Goal: Information Seeking & Learning: Check status

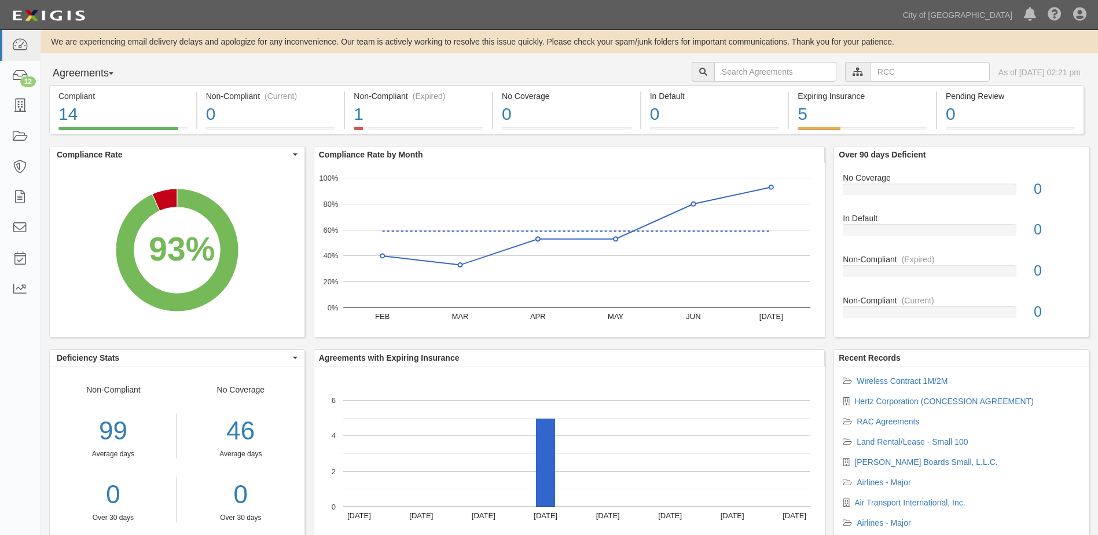
scroll to position [34, 0]
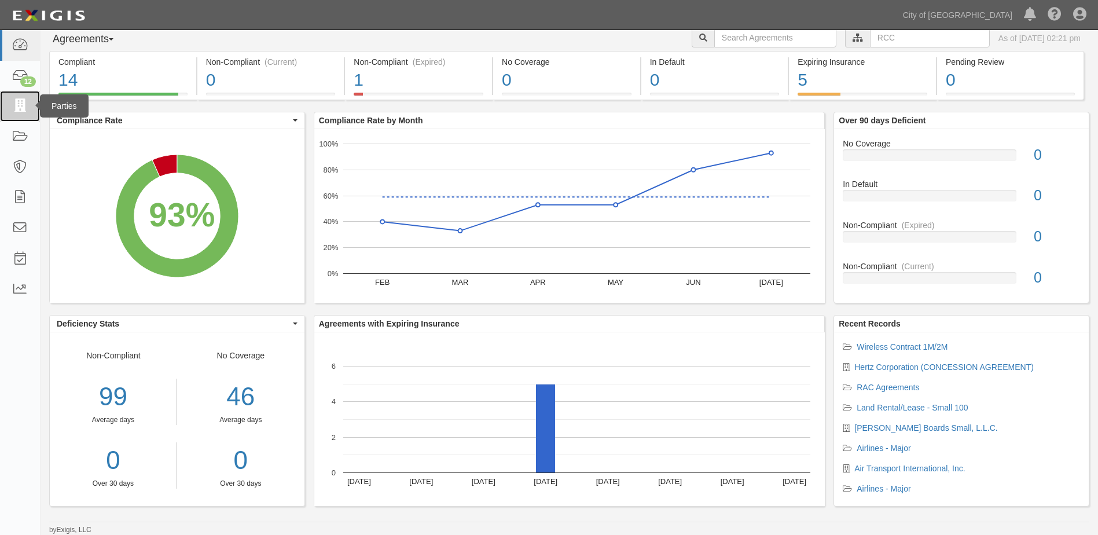
click at [20, 110] on icon at bounding box center [20, 106] width 16 height 13
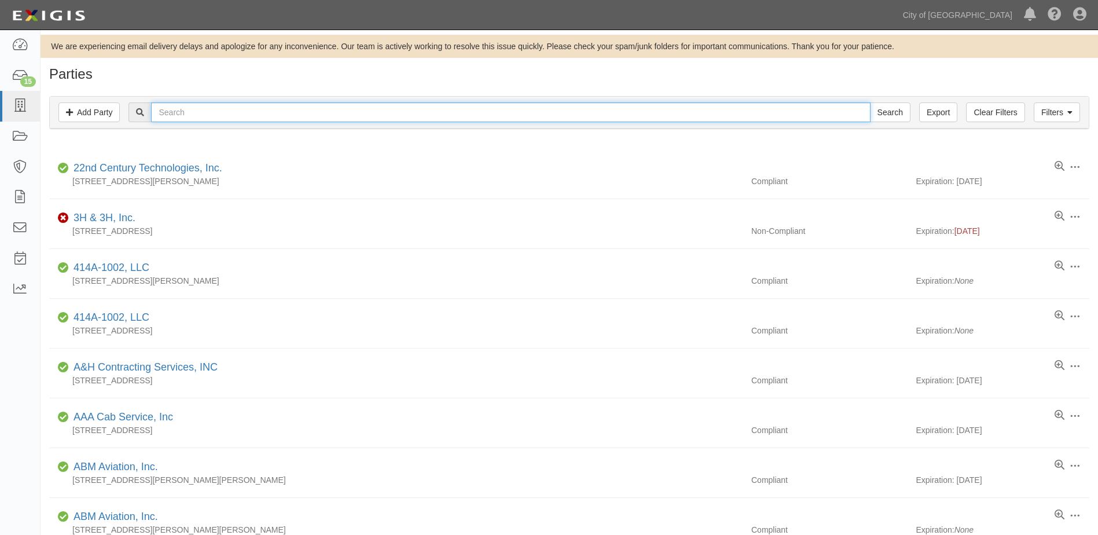
click at [185, 109] on input "text" at bounding box center [510, 112] width 719 height 20
type input "ECLAT COUNTERTOPS, LLC"
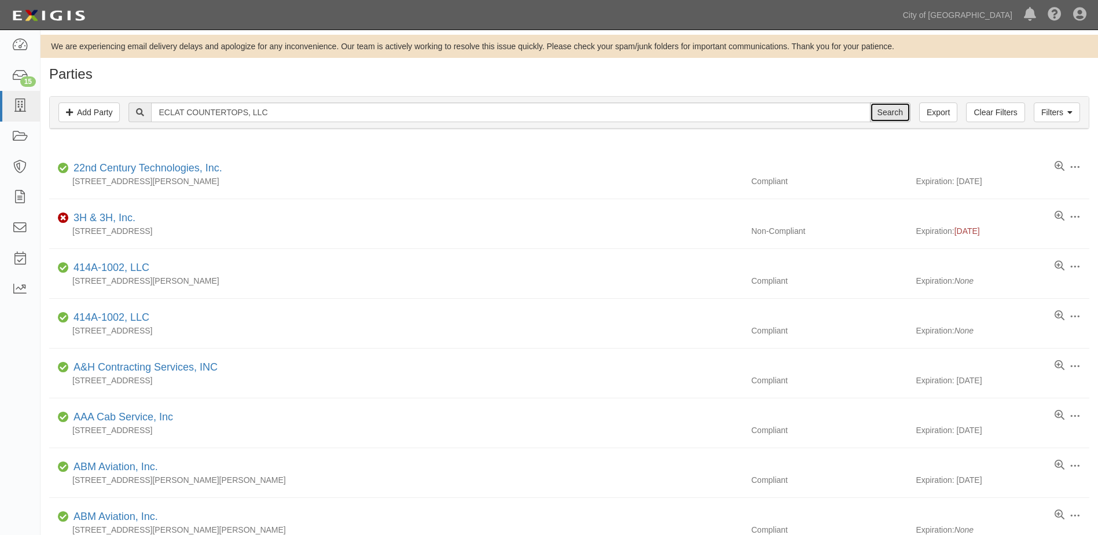
click at [873, 111] on input "Search" at bounding box center [890, 112] width 41 height 20
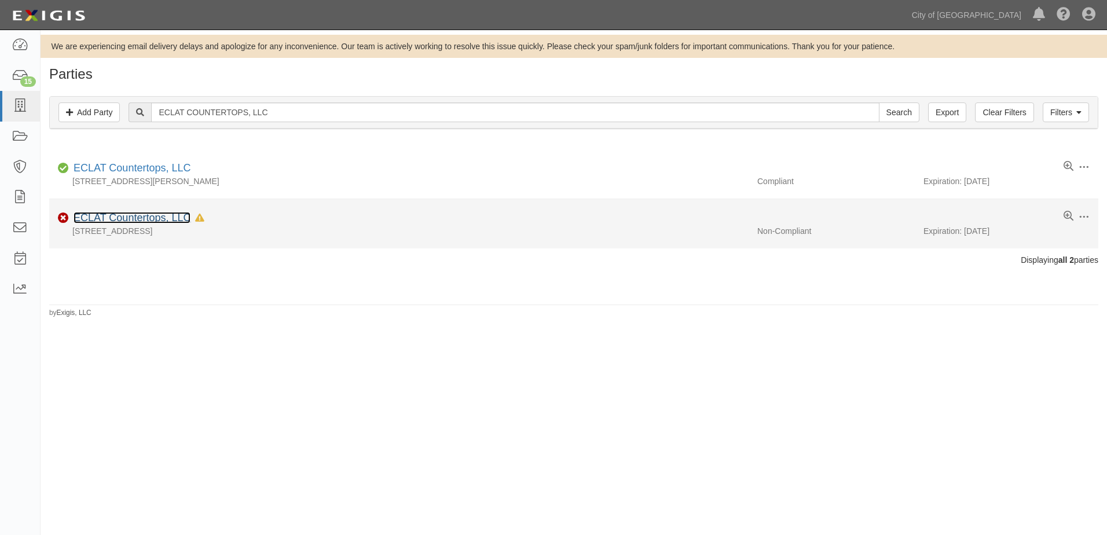
click at [147, 216] on link "ECLAT Countertops, LLC" at bounding box center [132, 218] width 117 height 12
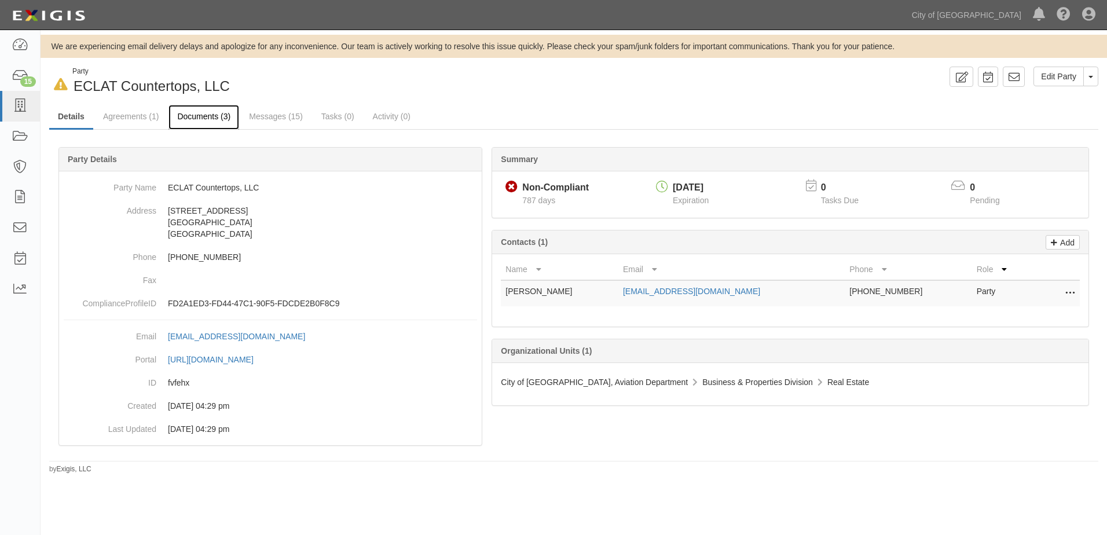
click at [211, 118] on link "Documents (3)" at bounding box center [203, 117] width 71 height 25
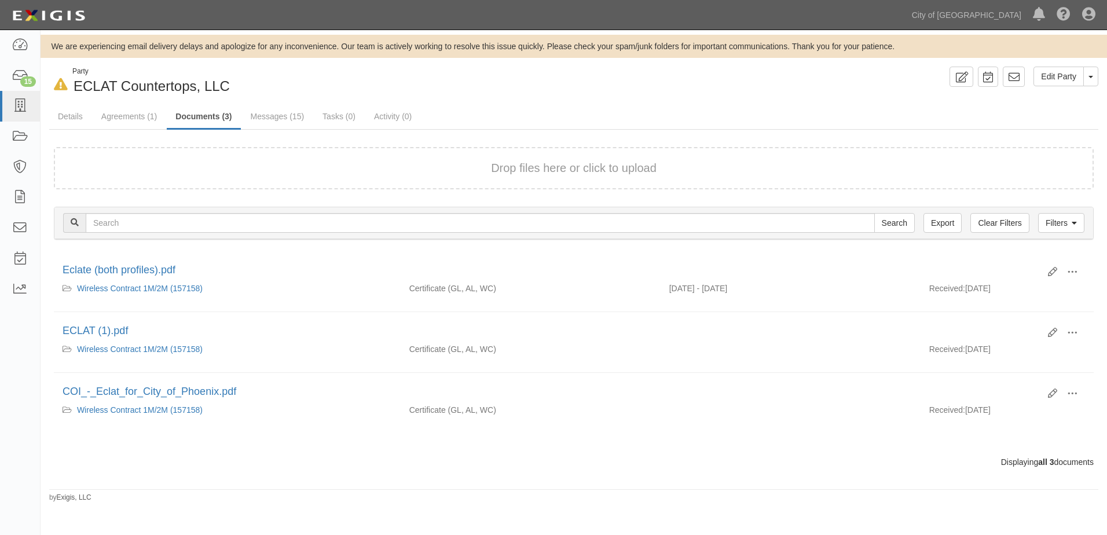
click at [410, 170] on div "Drop files here or click to upload" at bounding box center [574, 168] width 1014 height 17
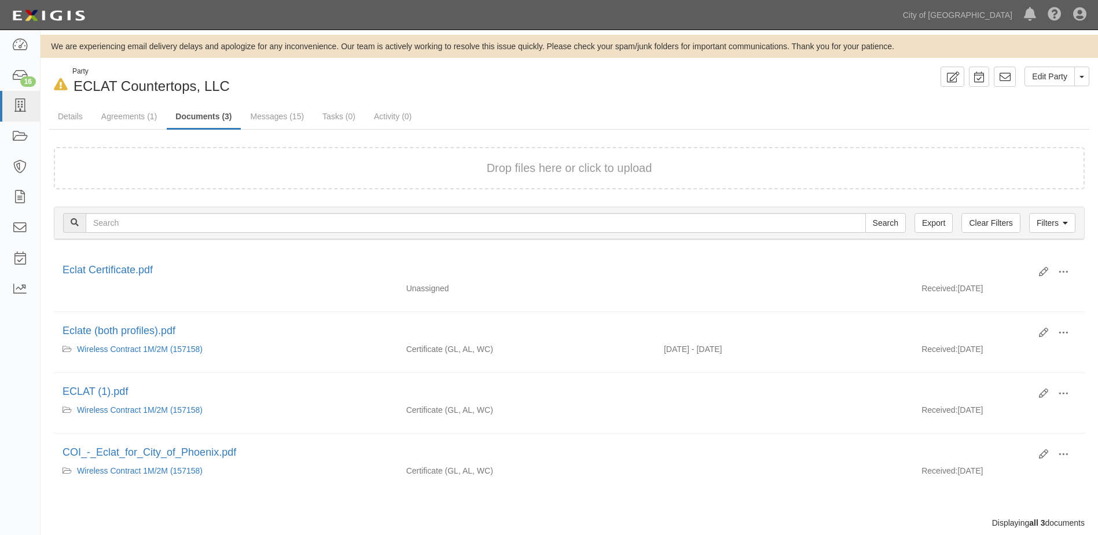
click at [581, 174] on button "Drop files here or click to upload" at bounding box center [570, 168] width 166 height 17
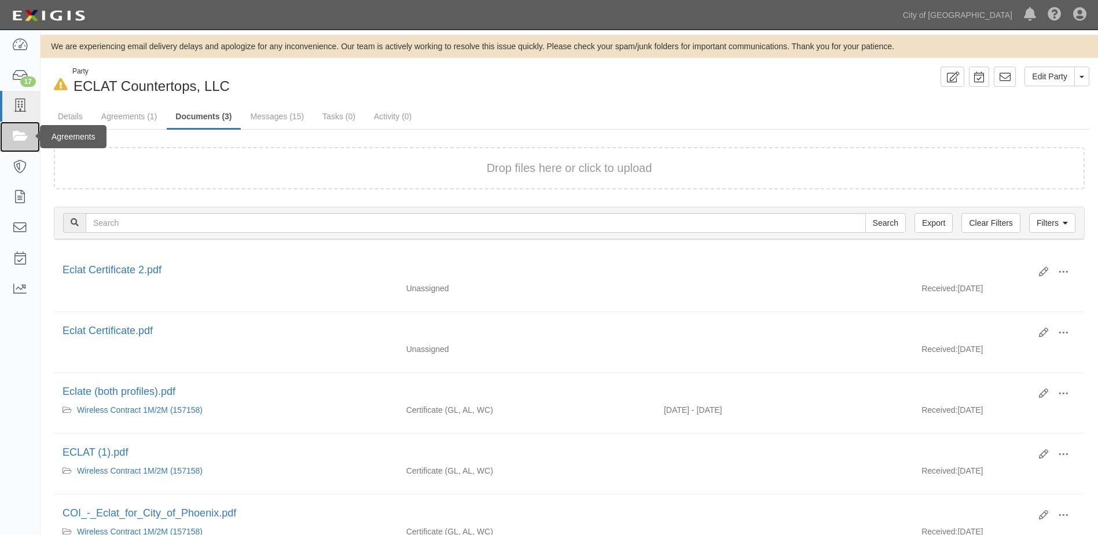
click at [6, 131] on link at bounding box center [20, 137] width 40 height 31
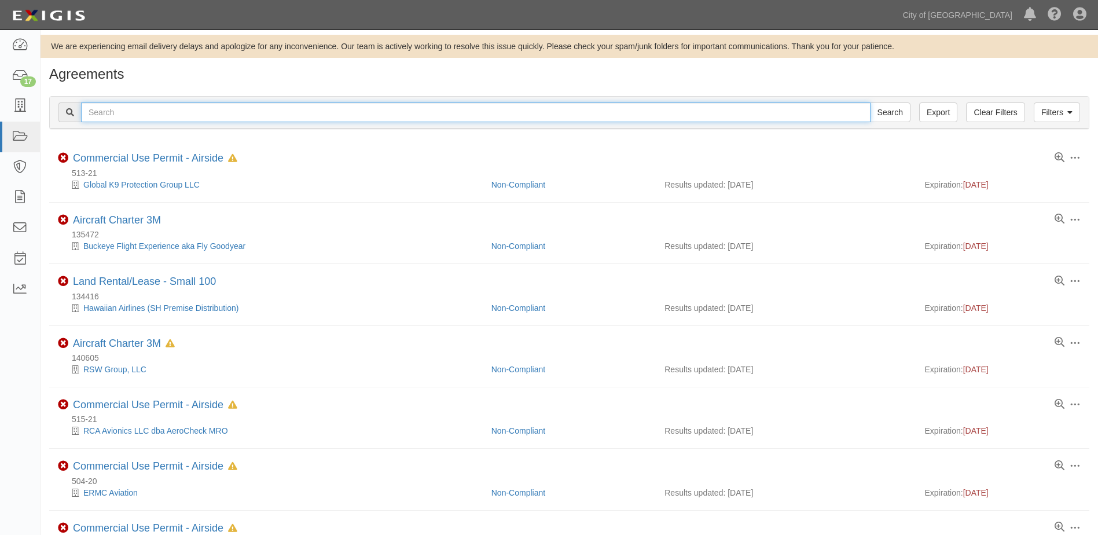
click at [102, 112] on input "text" at bounding box center [476, 112] width 790 height 20
type input "148473"
click at [870, 102] on input "Search" at bounding box center [890, 112] width 41 height 20
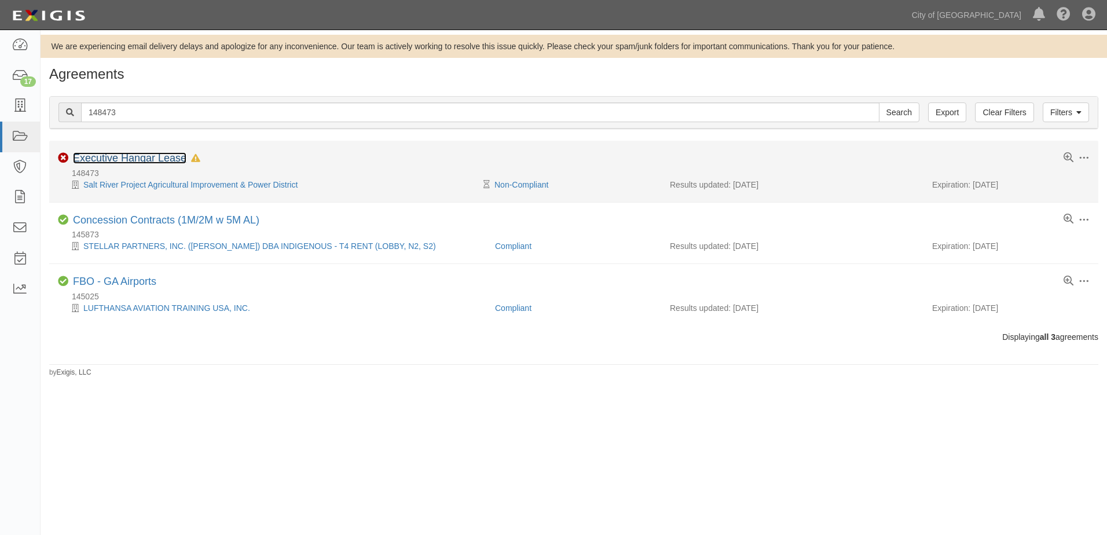
click at [113, 156] on link "Executive Hangar Lease" at bounding box center [129, 158] width 113 height 12
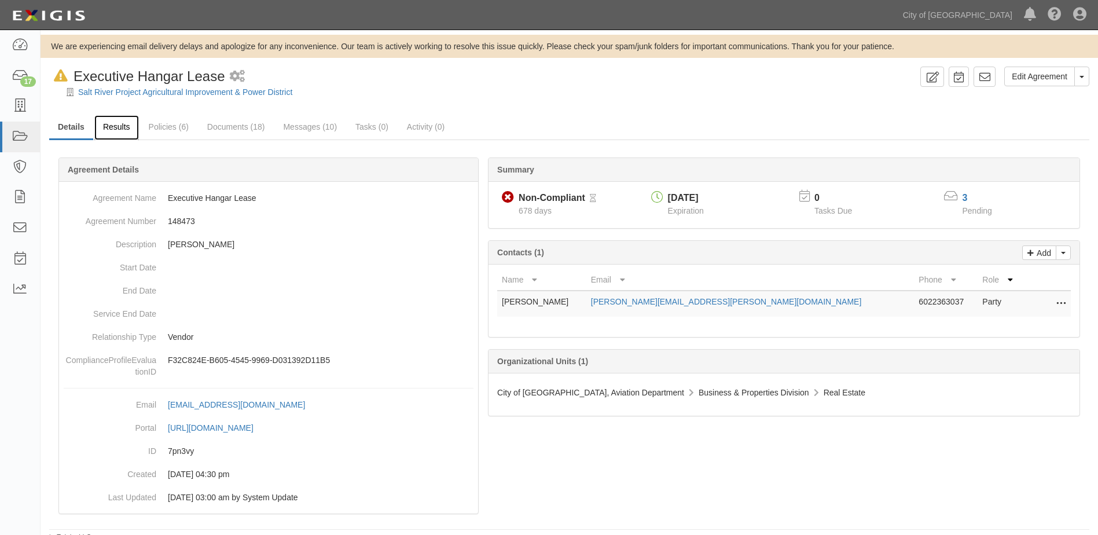
click at [124, 130] on link "Results" at bounding box center [116, 127] width 45 height 25
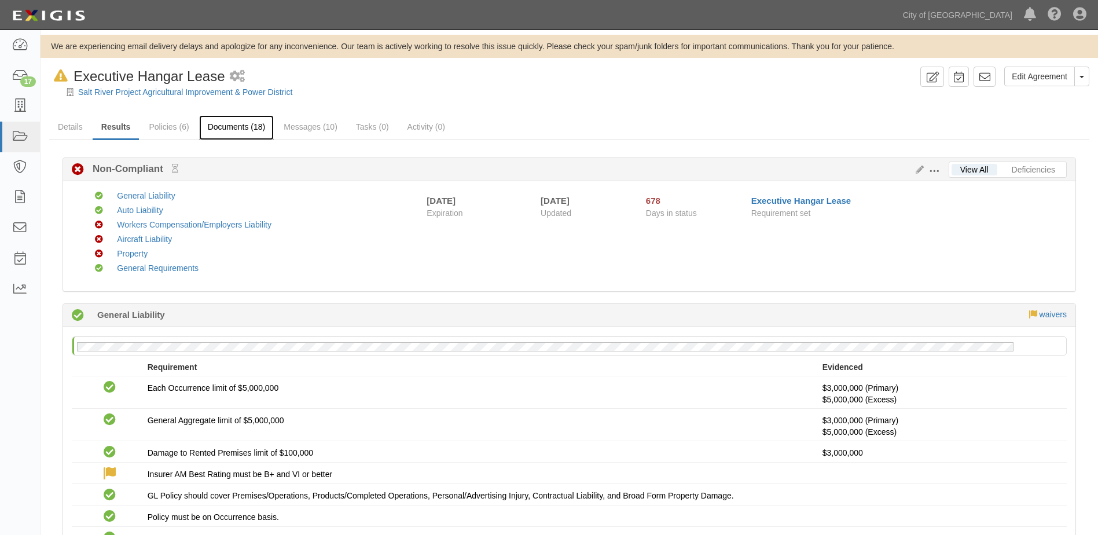
click at [219, 129] on link "Documents (18)" at bounding box center [236, 127] width 75 height 25
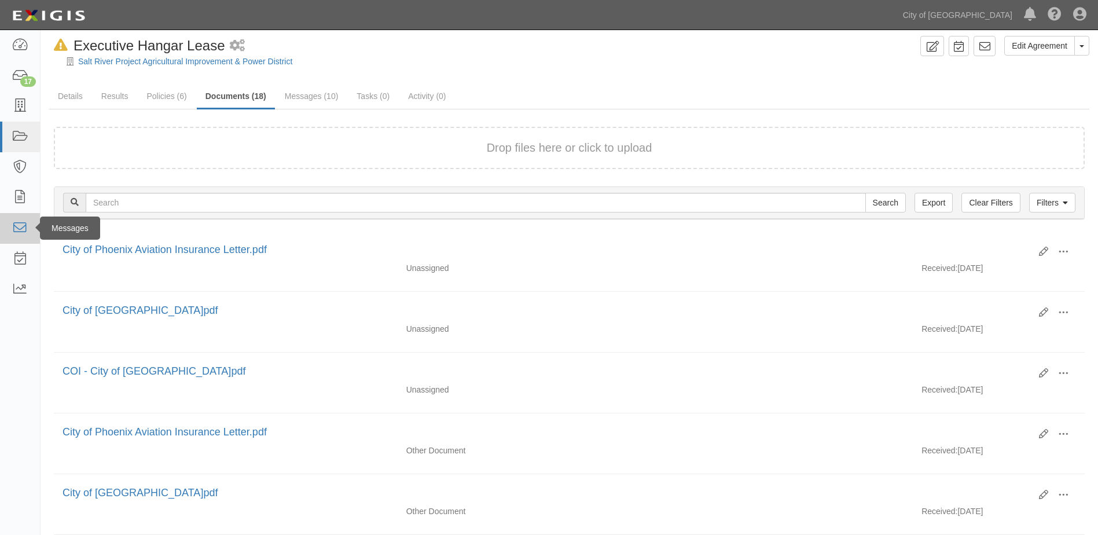
scroll to position [58, 0]
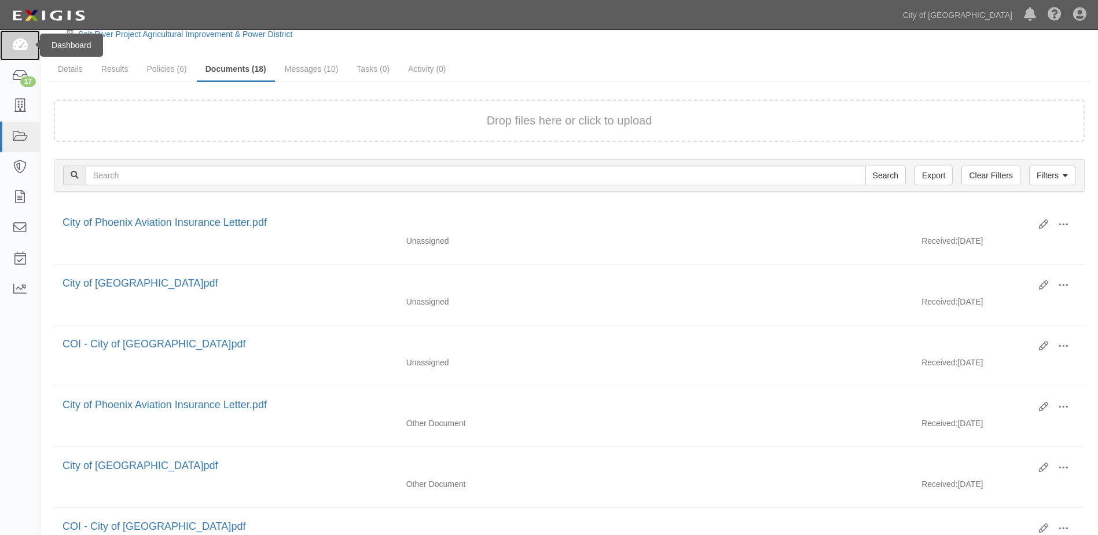
click at [22, 50] on icon at bounding box center [20, 45] width 16 height 13
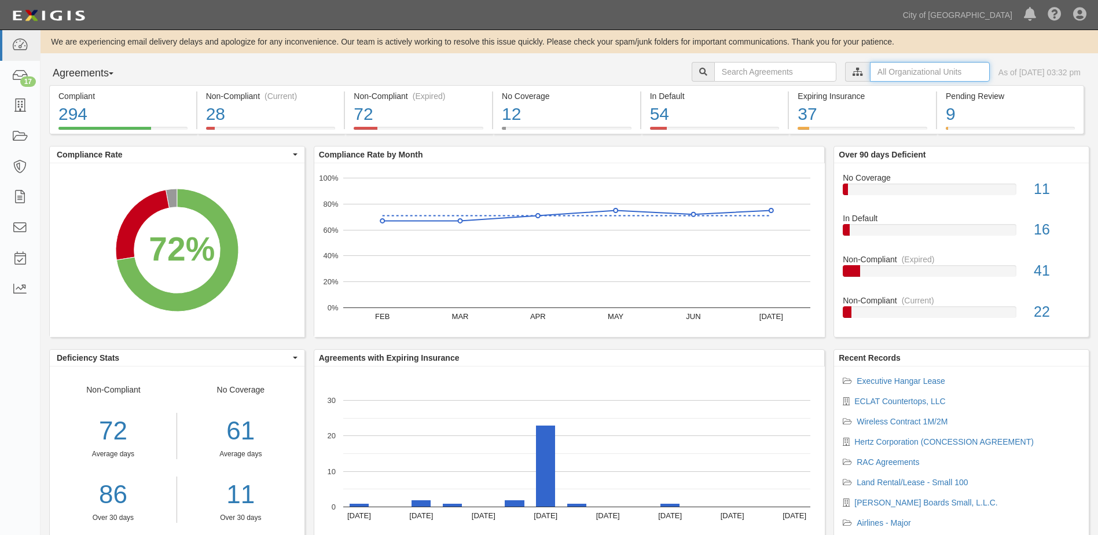
click at [910, 68] on input "text" at bounding box center [930, 72] width 120 height 20
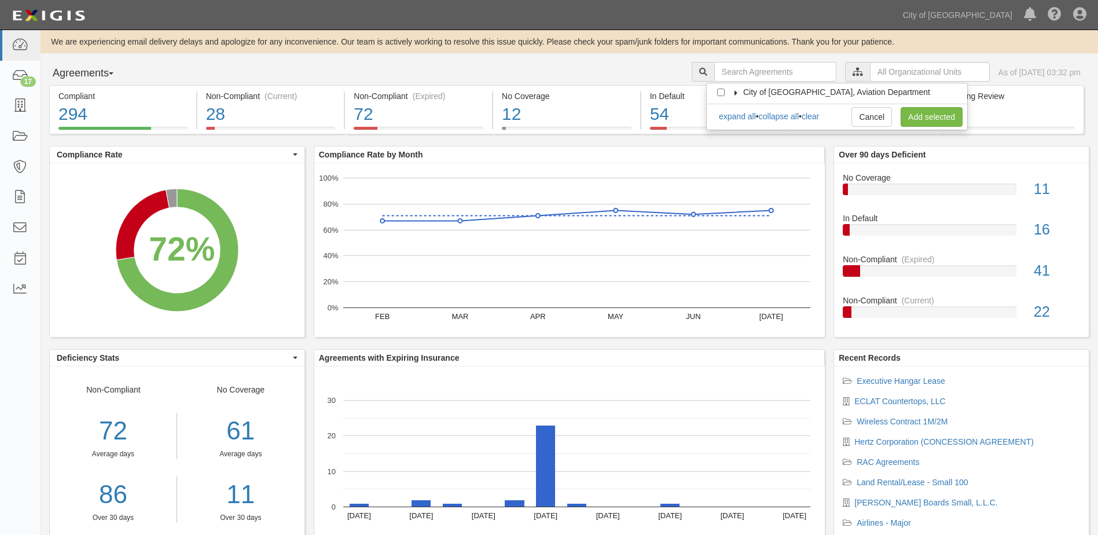
click at [737, 93] on icon at bounding box center [736, 92] width 8 height 5
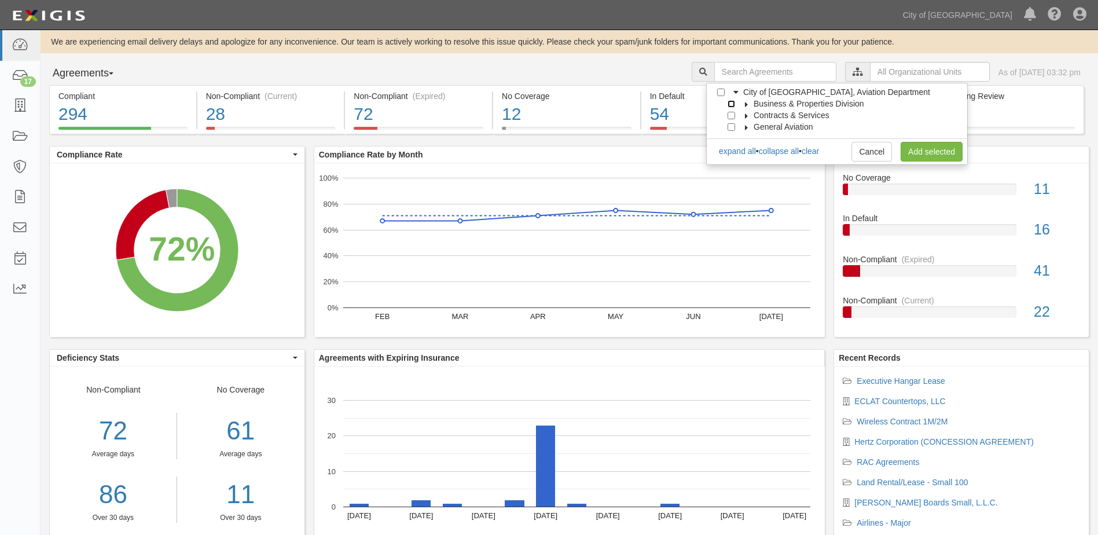
click at [732, 102] on input "Business & Properties Division" at bounding box center [732, 104] width 8 height 8
checkbox input "true"
click at [747, 102] on icon at bounding box center [747, 104] width 8 height 5
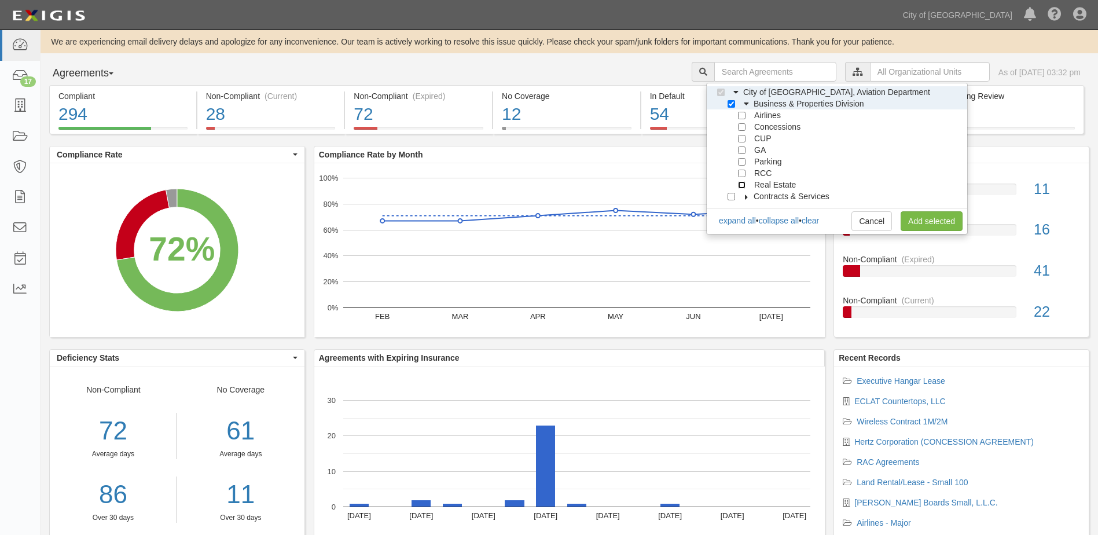
click at [740, 185] on input "Real Estate" at bounding box center [742, 185] width 8 height 8
checkbox input "true"
click at [917, 222] on link "Add selected" at bounding box center [932, 221] width 62 height 20
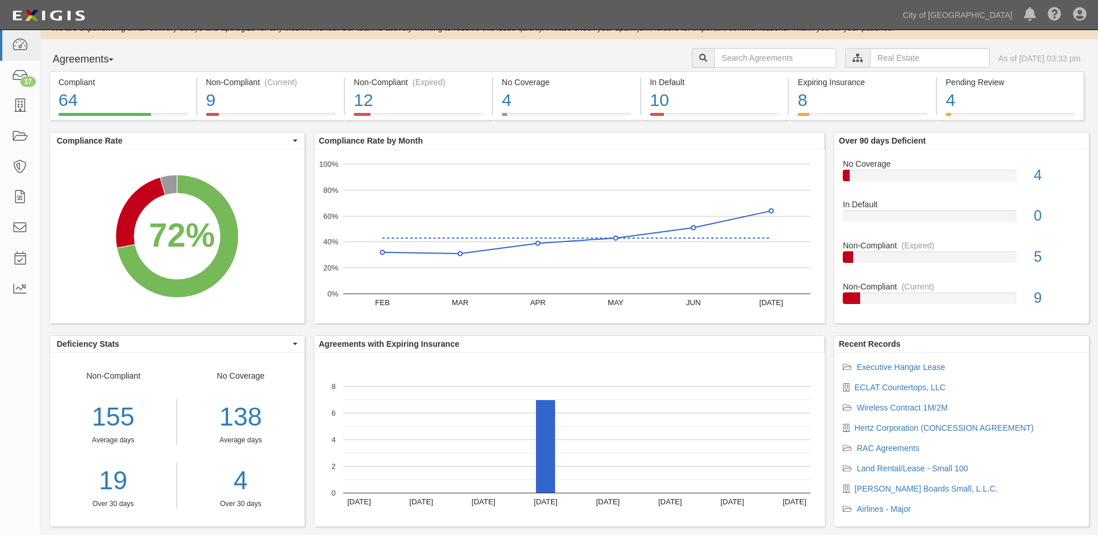
scroll to position [34, 0]
